Goal: Obtain resource: Download file/media

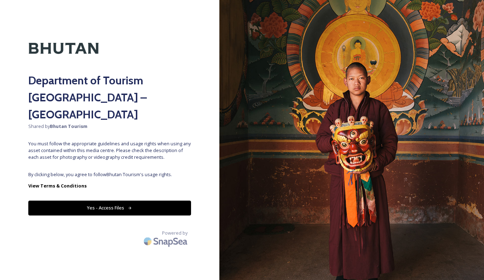
click at [113, 200] on button "Yes - Access Files" at bounding box center [109, 207] width 163 height 15
click at [159, 200] on button "Yes - Access Files" at bounding box center [109, 207] width 163 height 15
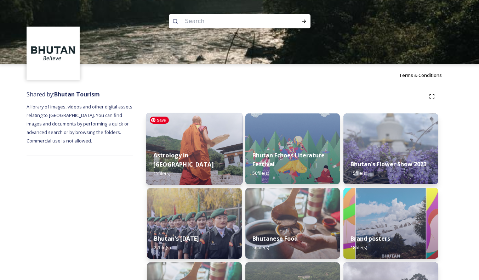
click at [213, 148] on img at bounding box center [194, 149] width 97 height 72
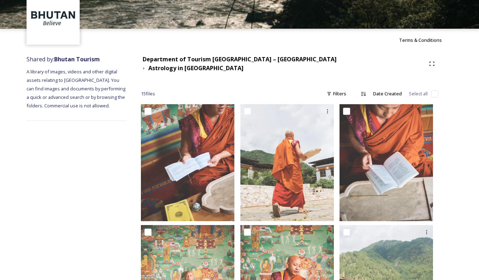
scroll to position [35, 0]
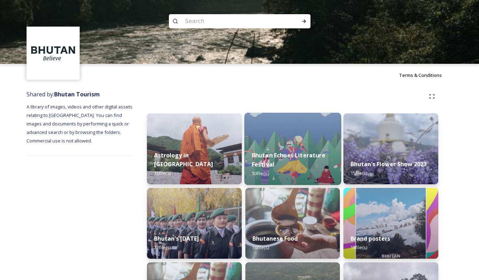
click at [285, 150] on div "Bhutan Echoes Literature Festival 50 file(s)" at bounding box center [292, 164] width 97 height 41
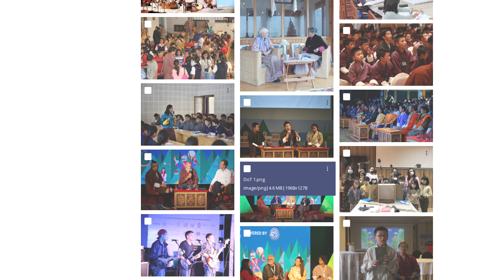
scroll to position [368, 0]
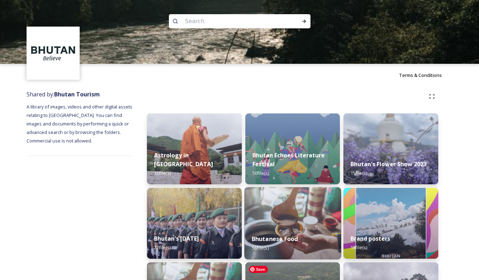
scroll to position [71, 0]
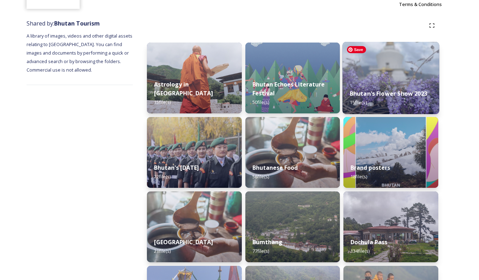
click at [393, 80] on img at bounding box center [391, 78] width 97 height 72
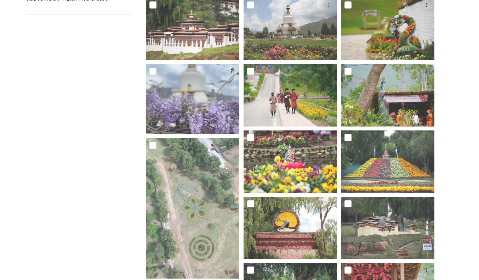
scroll to position [35, 0]
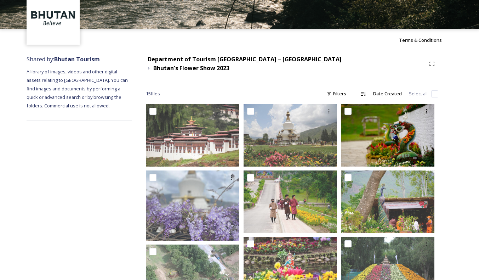
click at [404, 133] on img at bounding box center [387, 135] width 93 height 62
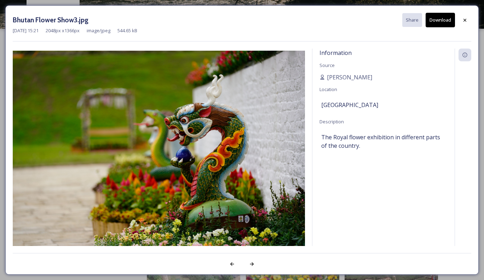
click at [0, 26] on div "Bhutan Flower Show3.jpg Share Download [DATE] 15:21 2048 px x 1366 px image/jpe…" at bounding box center [242, 140] width 484 height 280
click at [469, 21] on div at bounding box center [465, 20] width 13 height 13
